Goal: Task Accomplishment & Management: Manage account settings

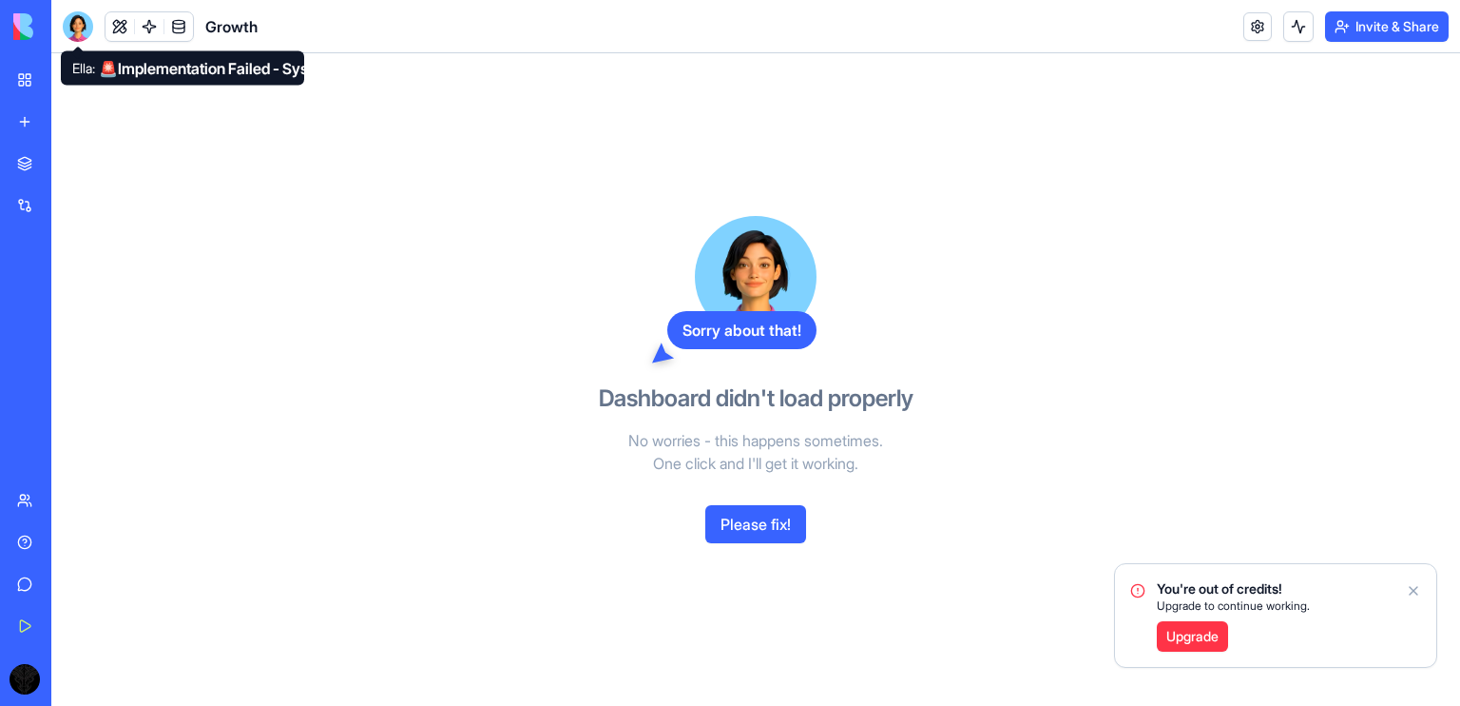
click at [80, 17] on div at bounding box center [78, 26] width 30 height 30
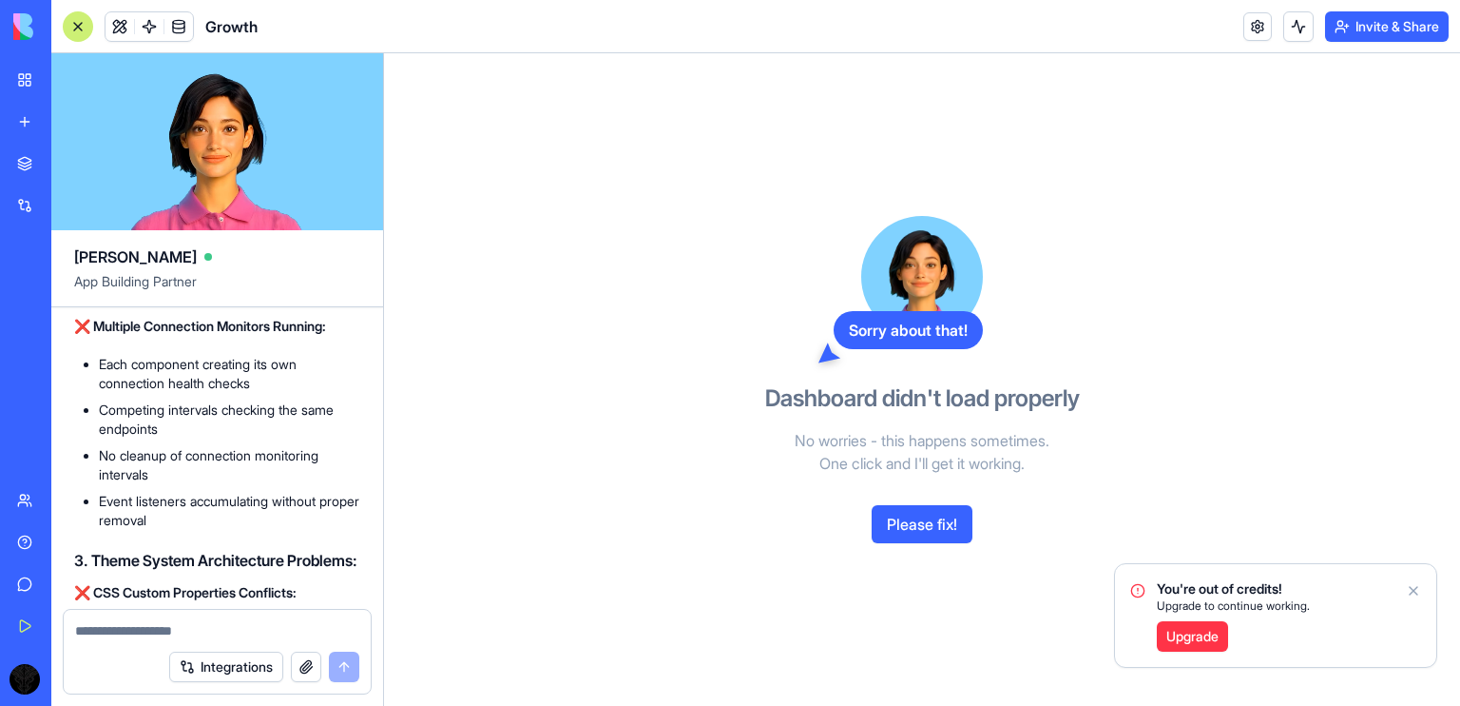
scroll to position [34577, 0]
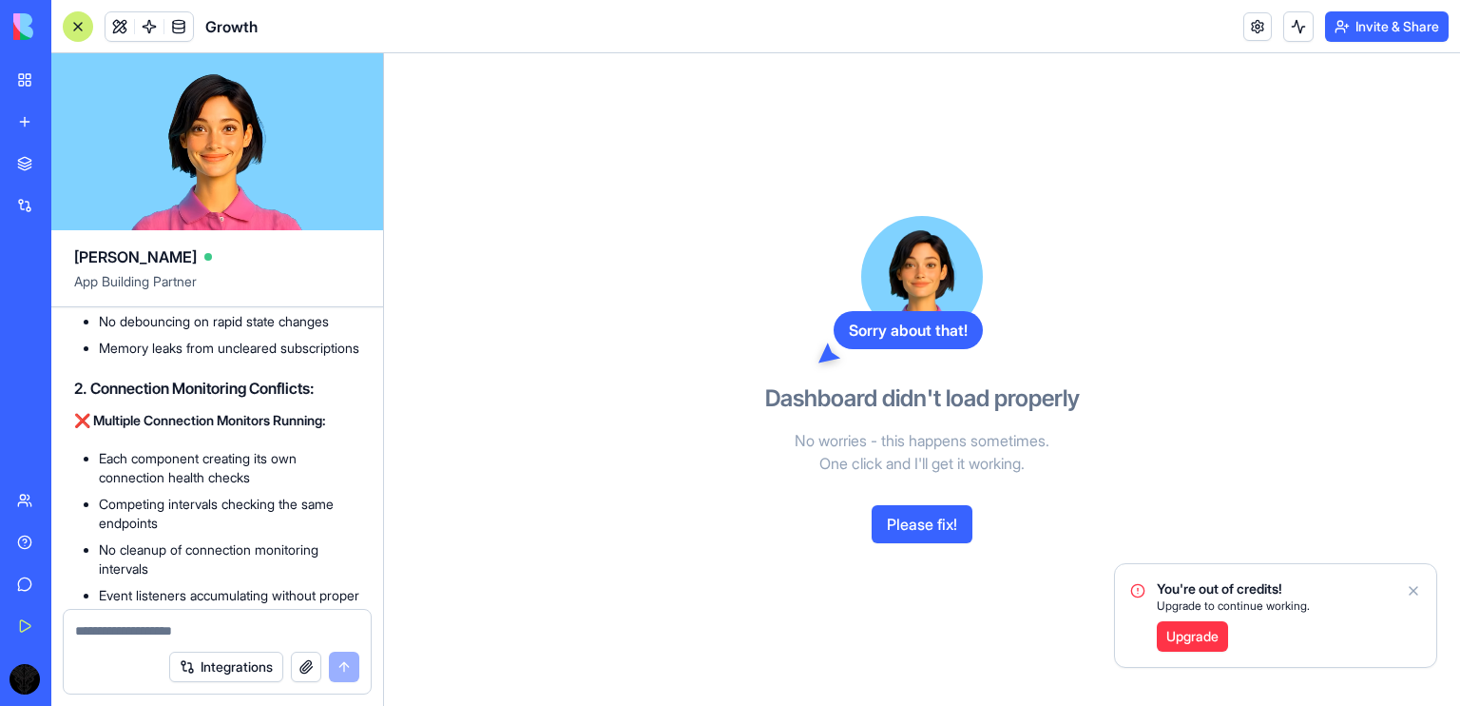
click at [909, 539] on button "Please fix!" at bounding box center [922, 524] width 101 height 38
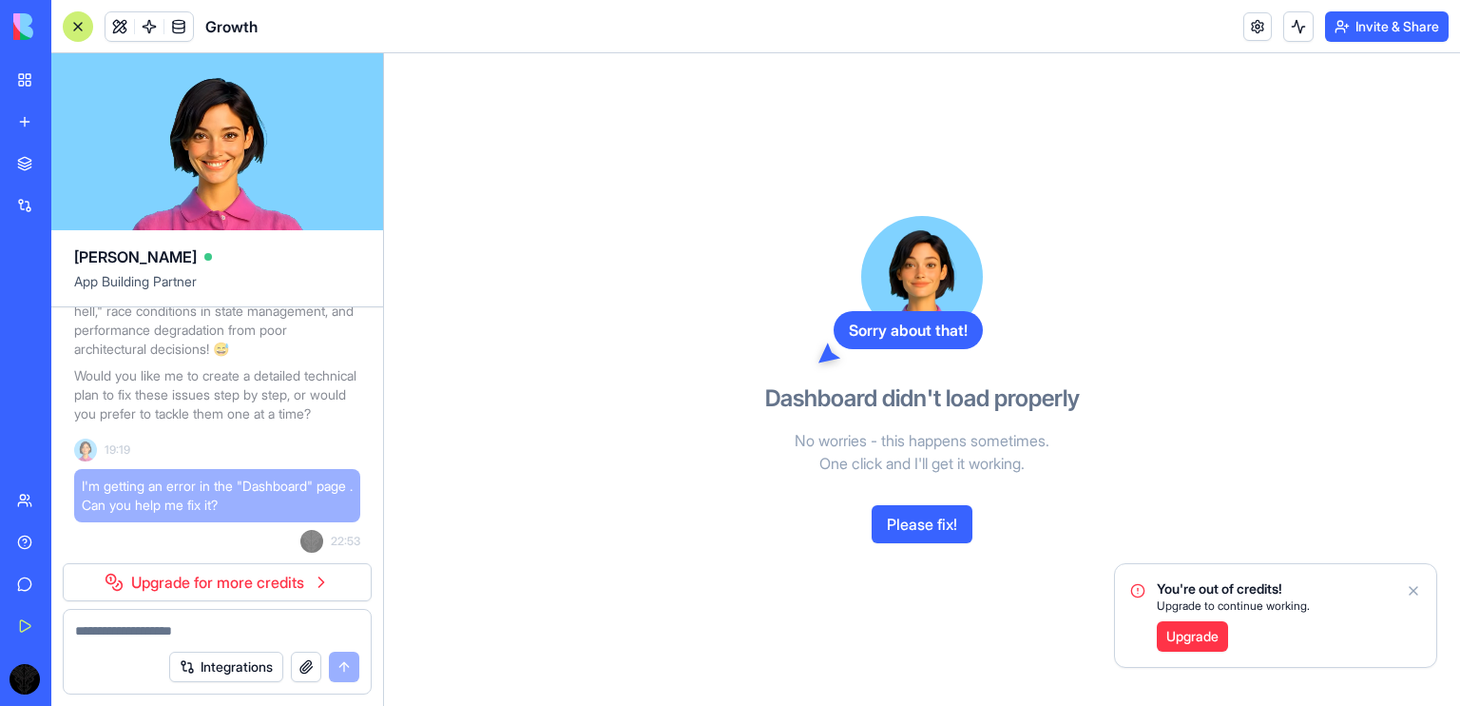
scroll to position [38052, 0]
click at [1421, 593] on div "You're out of credits! Upgrade to continue working. Upgrade" at bounding box center [1275, 615] width 321 height 103
click at [1418, 590] on icon "Notifications alt+T" at bounding box center [1413, 590] width 15 height 15
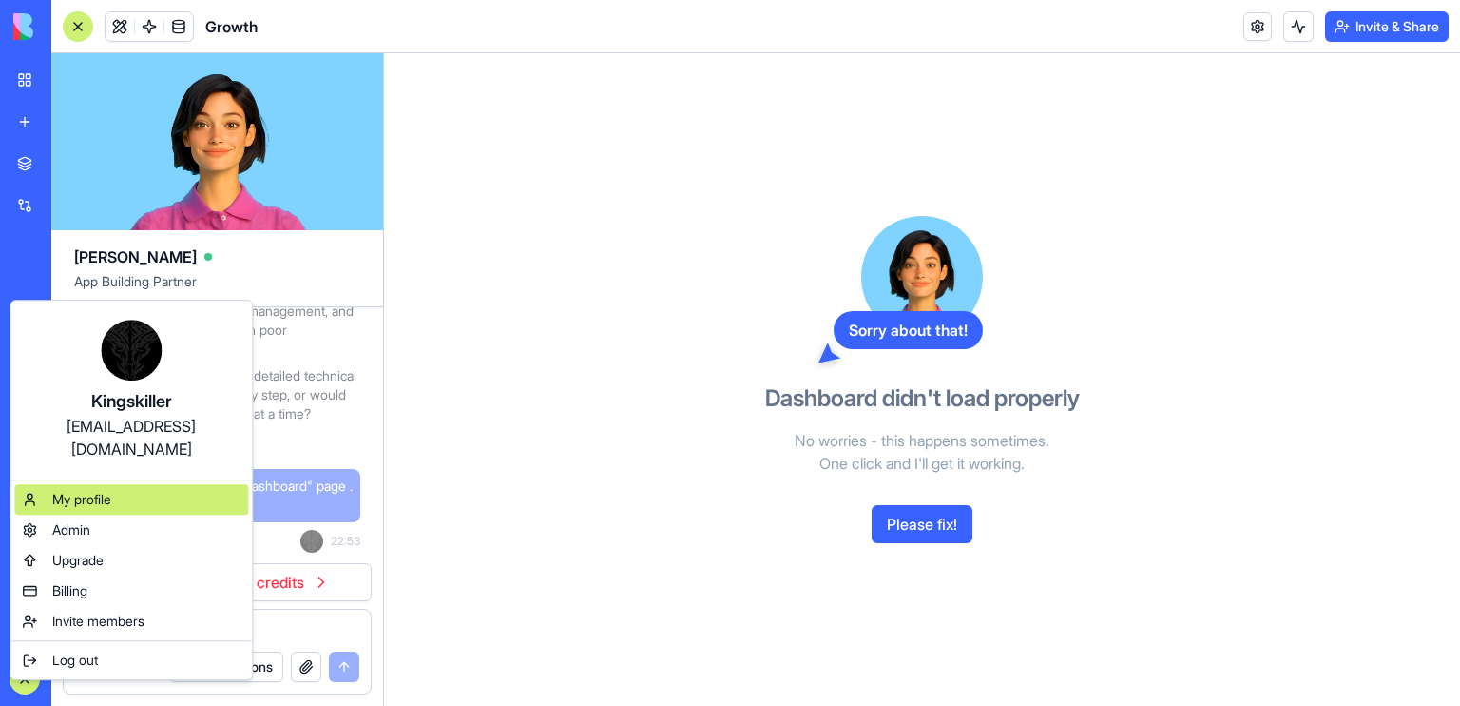
click at [98, 490] on span "My profile" at bounding box center [81, 499] width 59 height 19
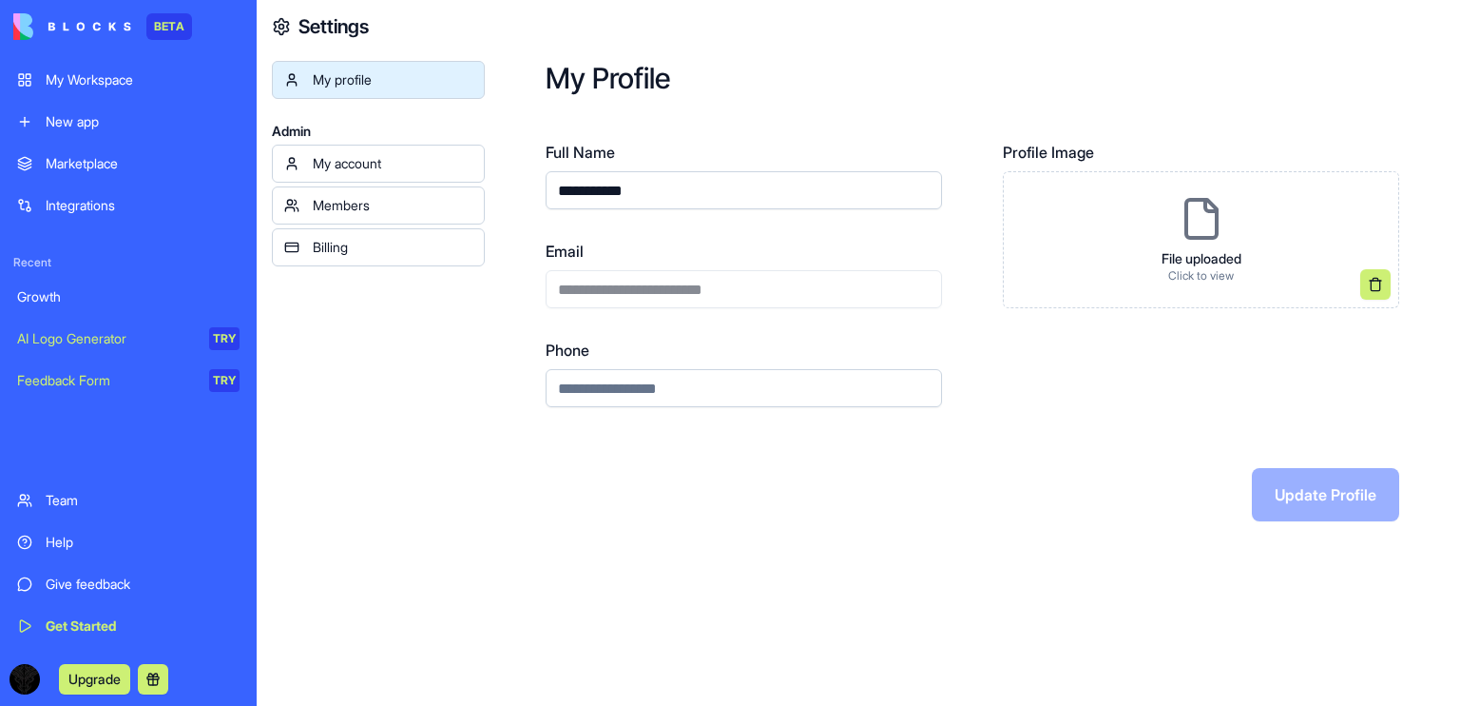
click at [391, 235] on link "Billing" at bounding box center [378, 247] width 213 height 38
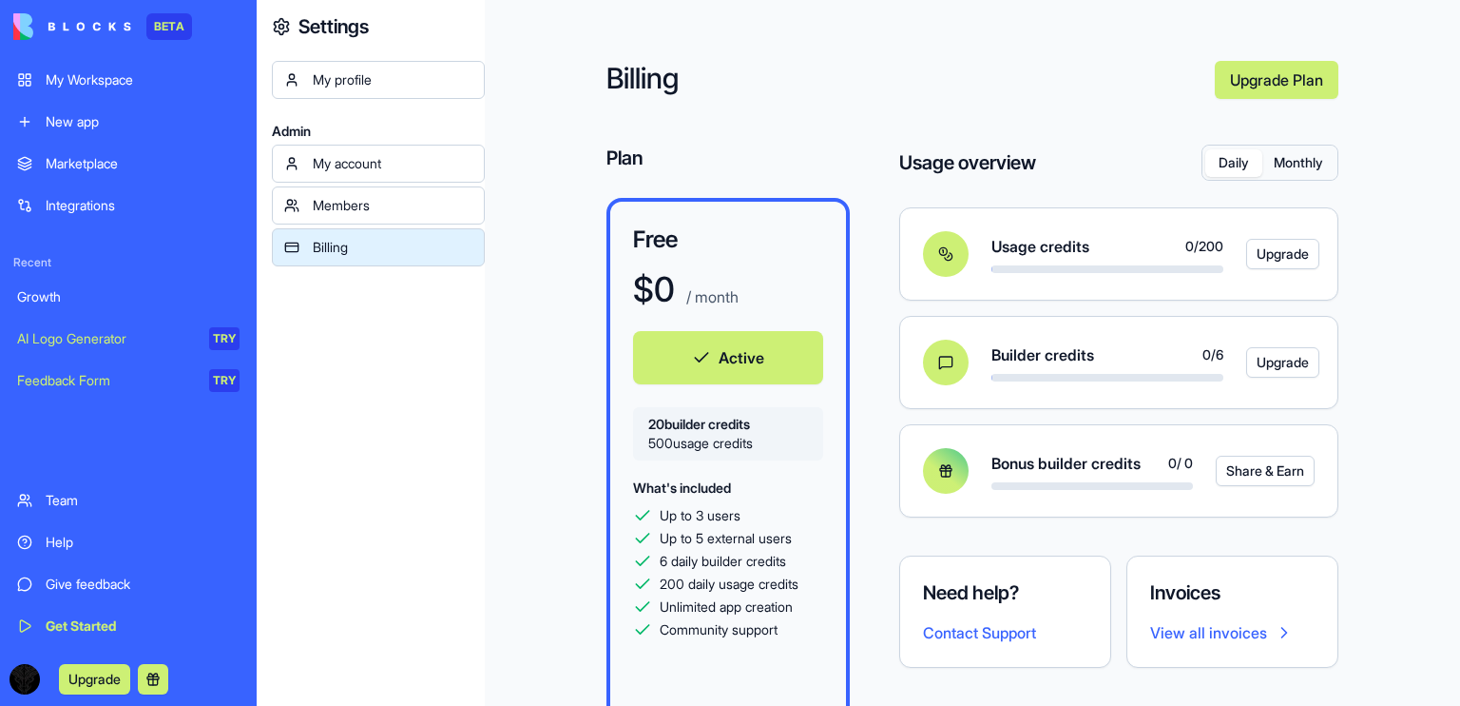
click at [1300, 157] on button "Monthly" at bounding box center [1299, 163] width 72 height 28
click at [348, 214] on div "Members" at bounding box center [393, 205] width 160 height 19
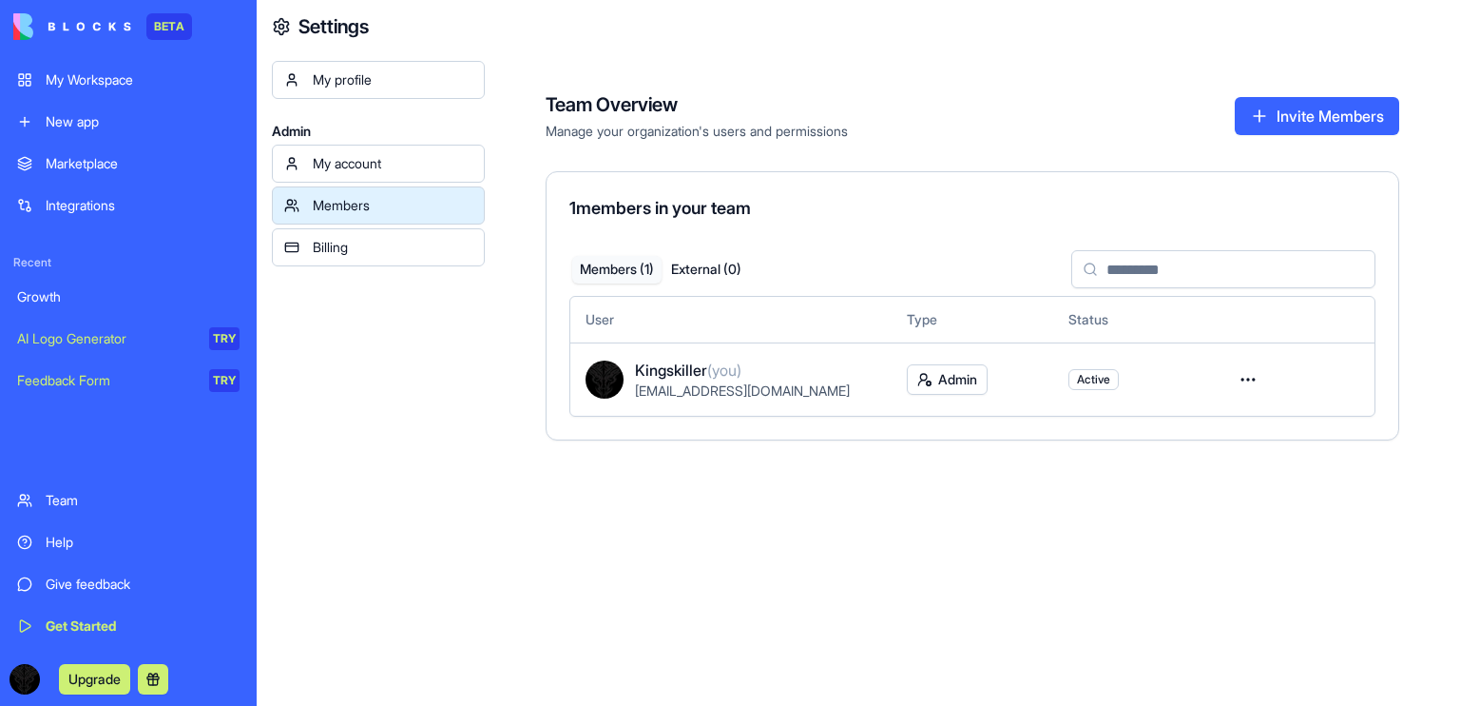
click at [1307, 117] on button "Invite Members" at bounding box center [1317, 116] width 164 height 38
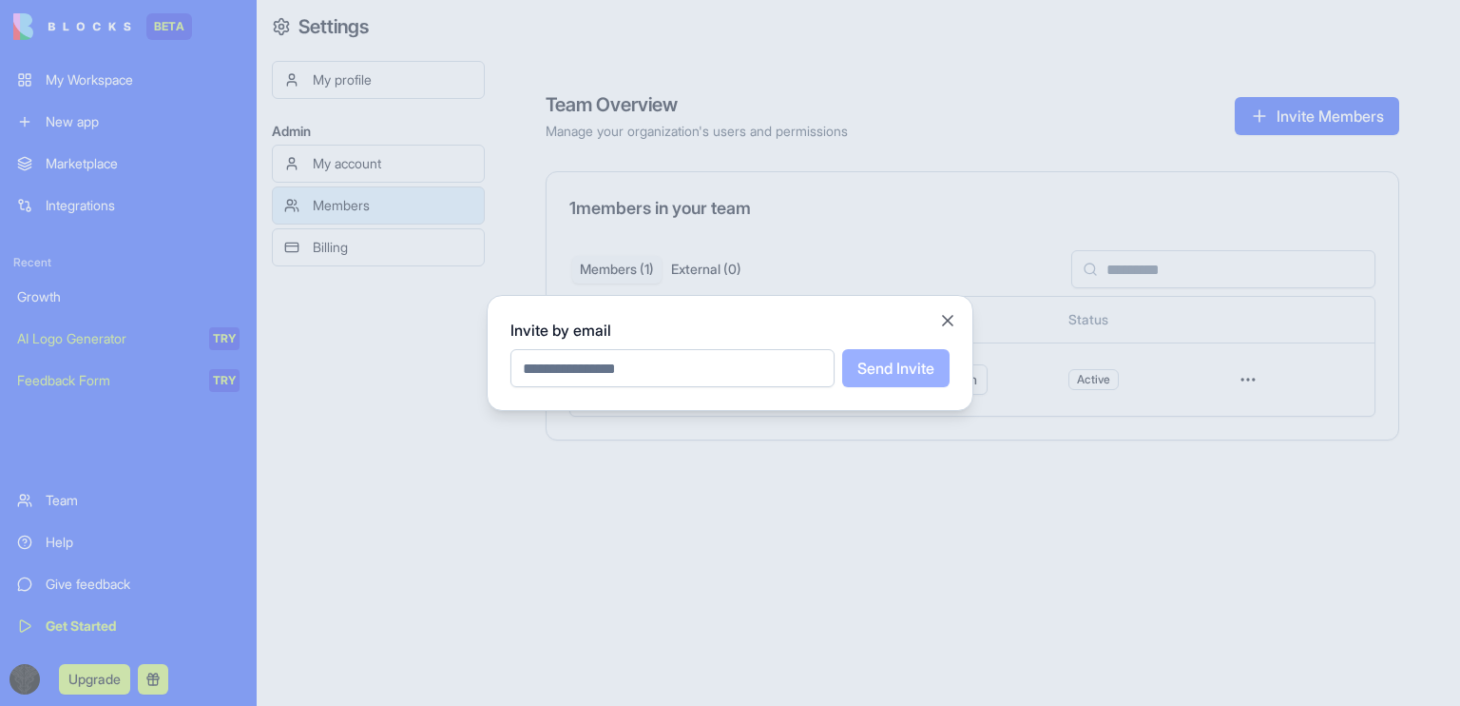
click at [555, 363] on input "email" at bounding box center [673, 368] width 324 height 38
paste input "**********"
type input "**********"
click at [858, 383] on button "Send Invite" at bounding box center [895, 368] width 107 height 38
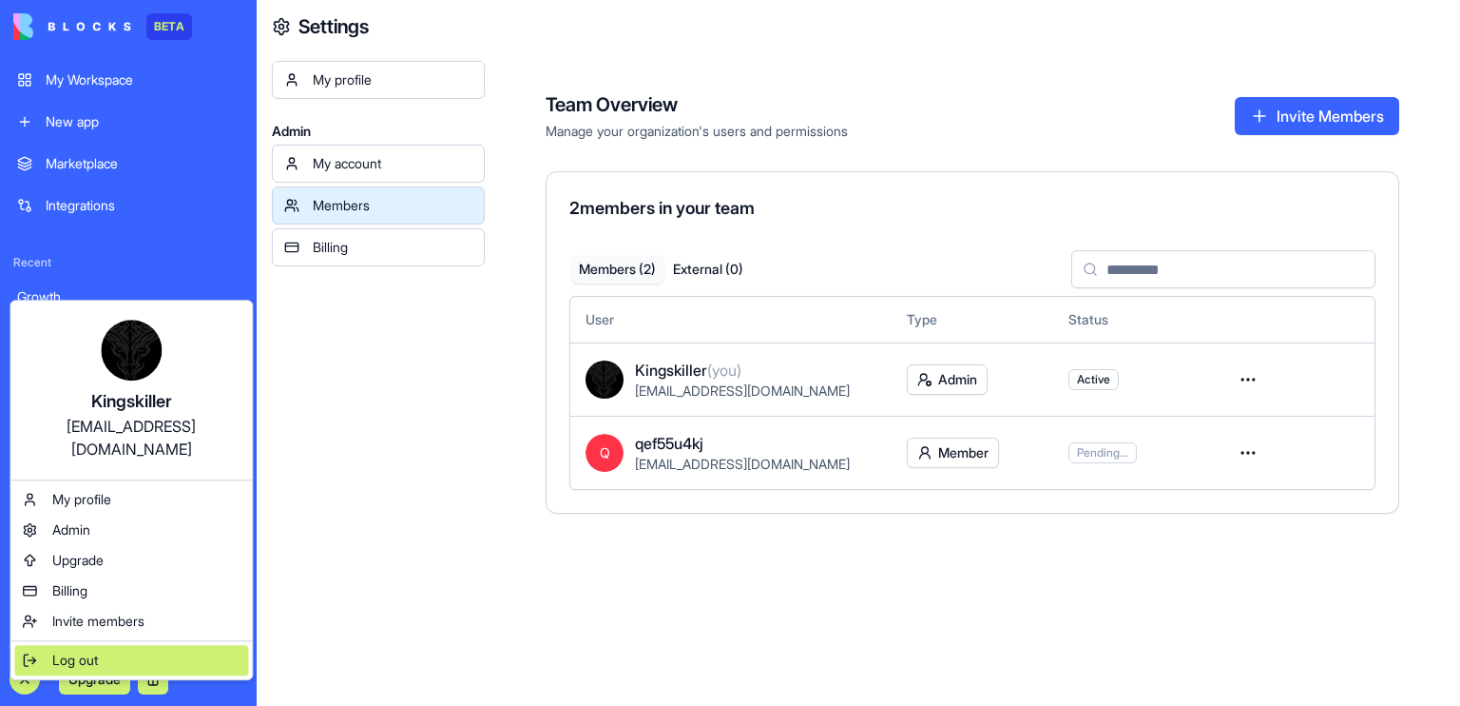
click at [39, 645] on div "Log out" at bounding box center [131, 660] width 234 height 30
